Goal: Check status: Check status

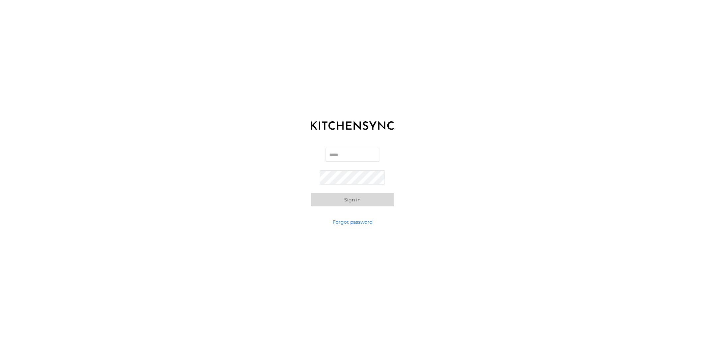
click at [362, 154] on input "Email" at bounding box center [353, 155] width 54 height 14
click at [363, 154] on input "Email" at bounding box center [353, 155] width 54 height 14
type input "**********"
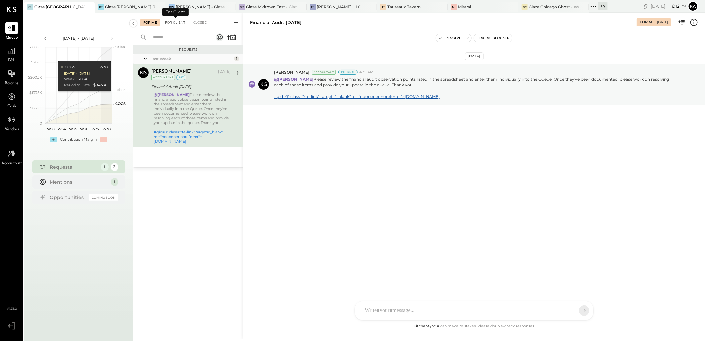
click at [171, 24] on div "For Client" at bounding box center [175, 22] width 27 height 7
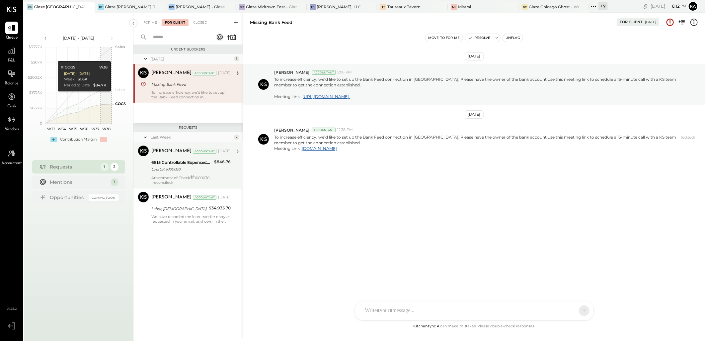
click at [195, 163] on div "6815 Controllable Expenses:General & Administrative Expenses:Repairs & Maintena…" at bounding box center [181, 162] width 61 height 7
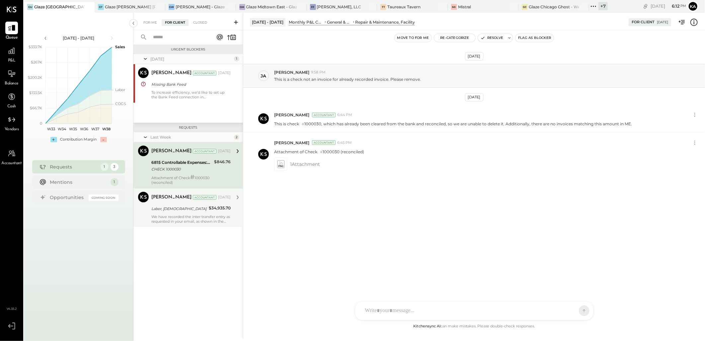
click at [198, 213] on div "[PERSON_NAME] Accountant [DATE] Labor, BOH $34,935.70 We have recorded the inte…" at bounding box center [190, 207] width 79 height 32
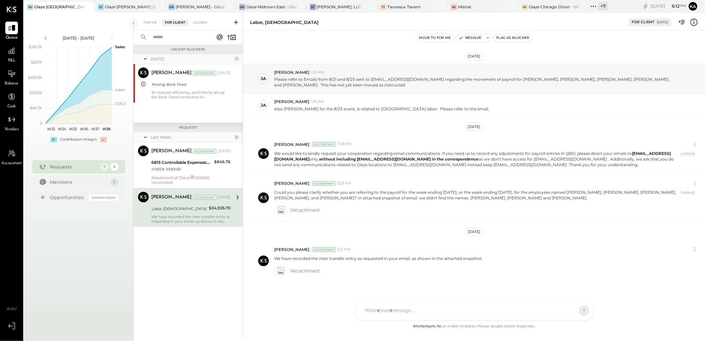
scroll to position [10, 0]
